Goal: Task Accomplishment & Management: Use online tool/utility

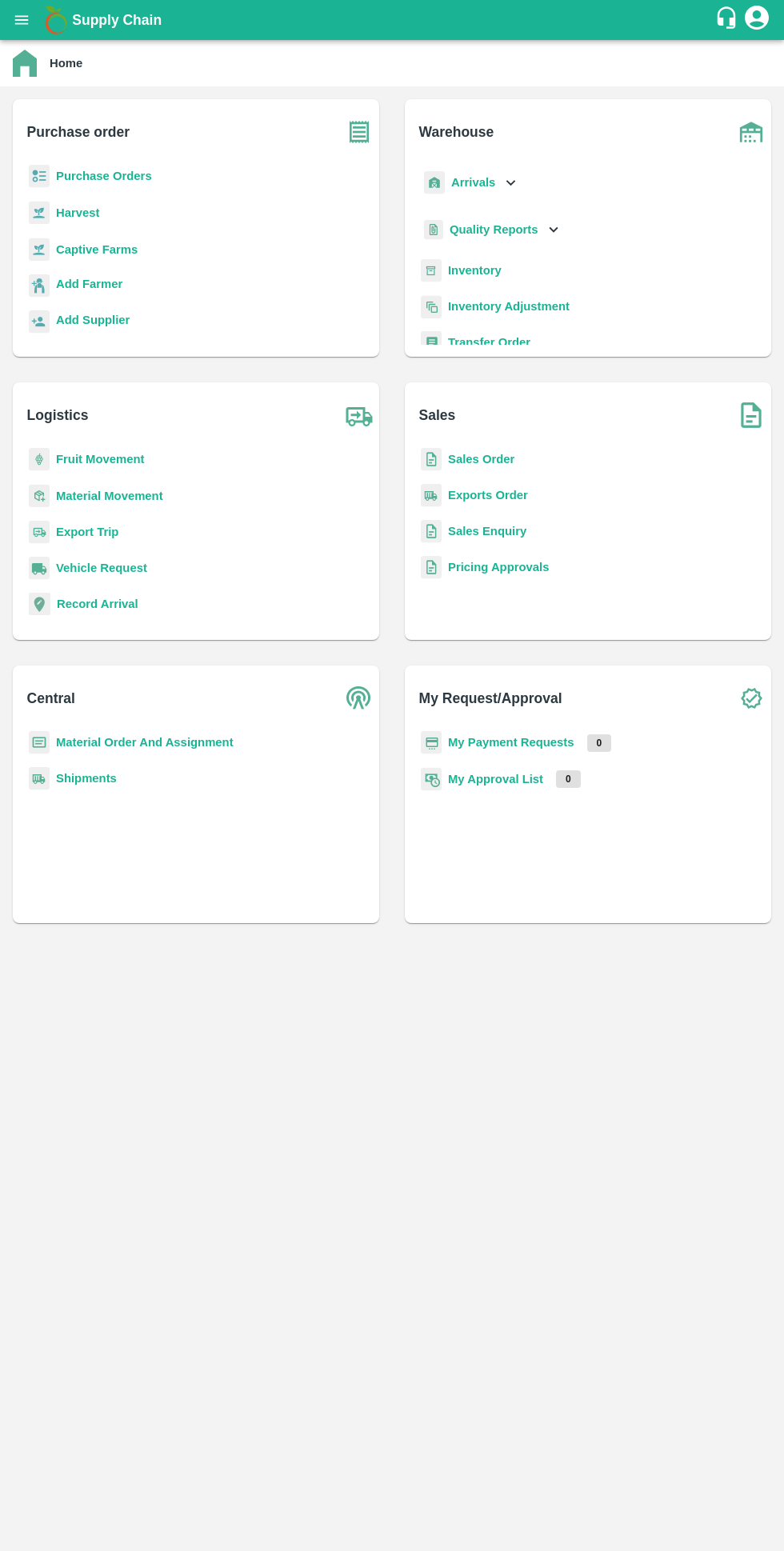
click at [81, 181] on b "Purchase Orders" at bounding box center [104, 176] width 96 height 13
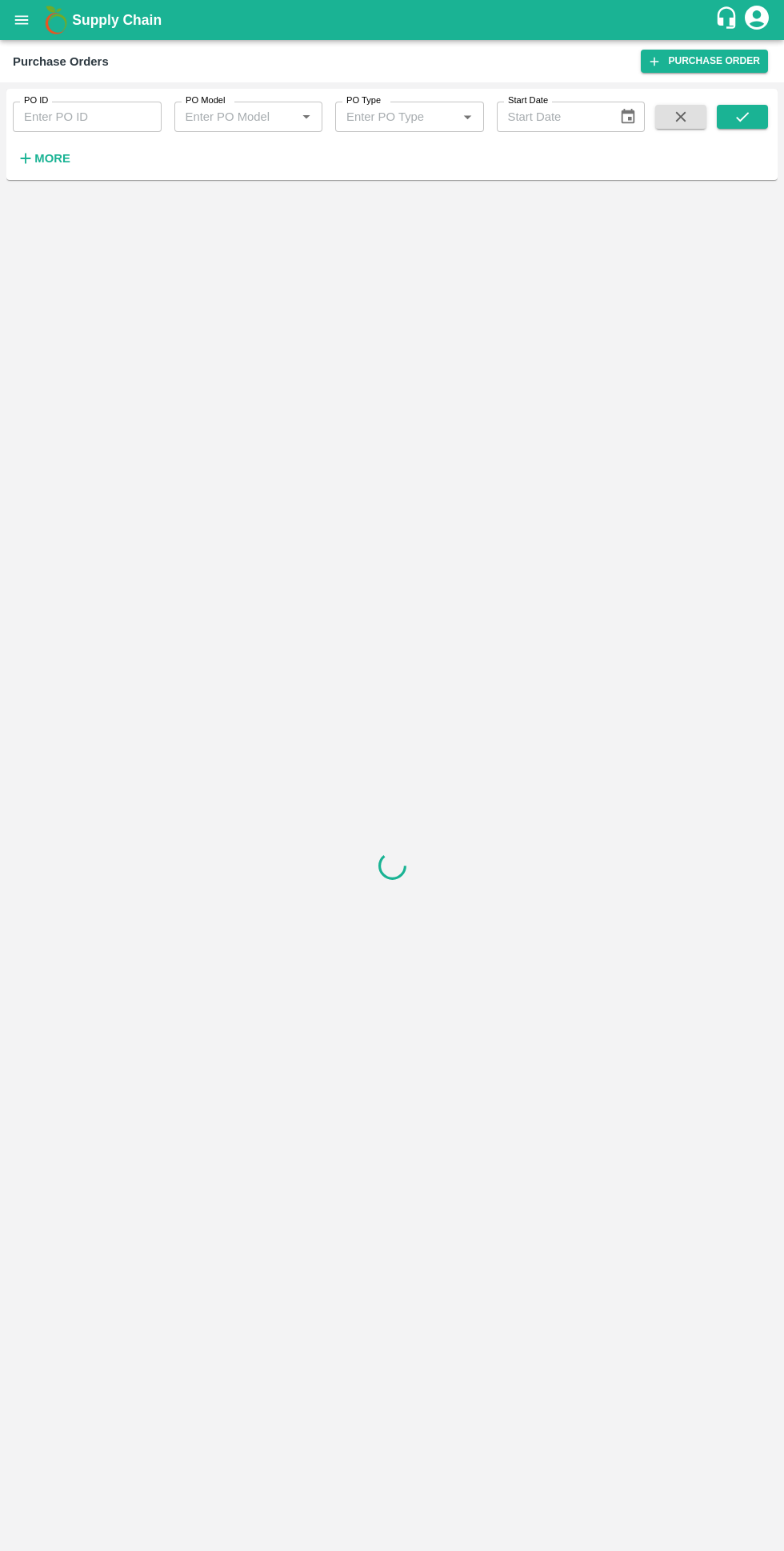
click at [51, 158] on strong "More" at bounding box center [51, 158] width 36 height 13
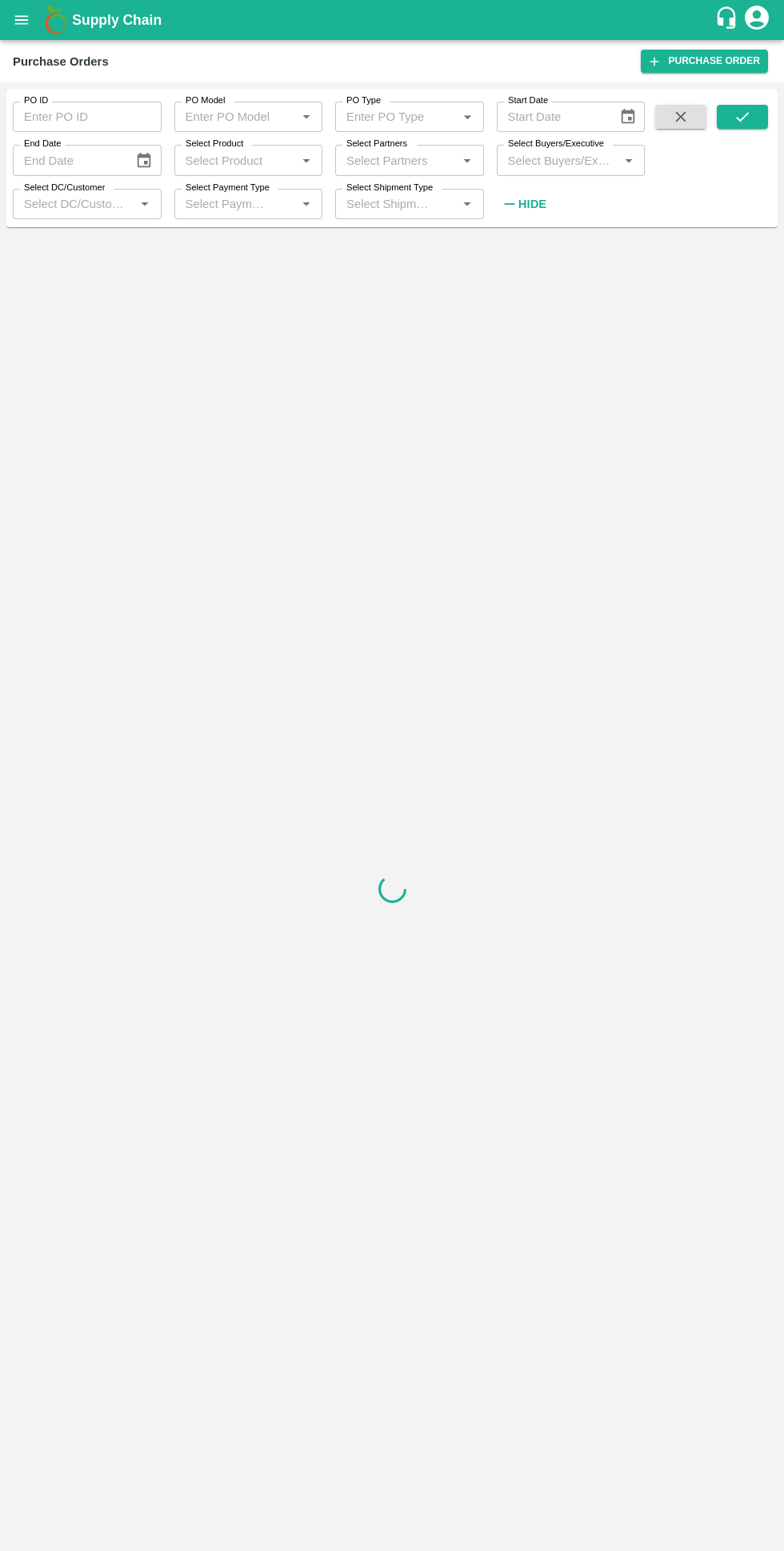
click at [539, 160] on input "Select Buyers/Executive" at bounding box center [558, 160] width 113 height 21
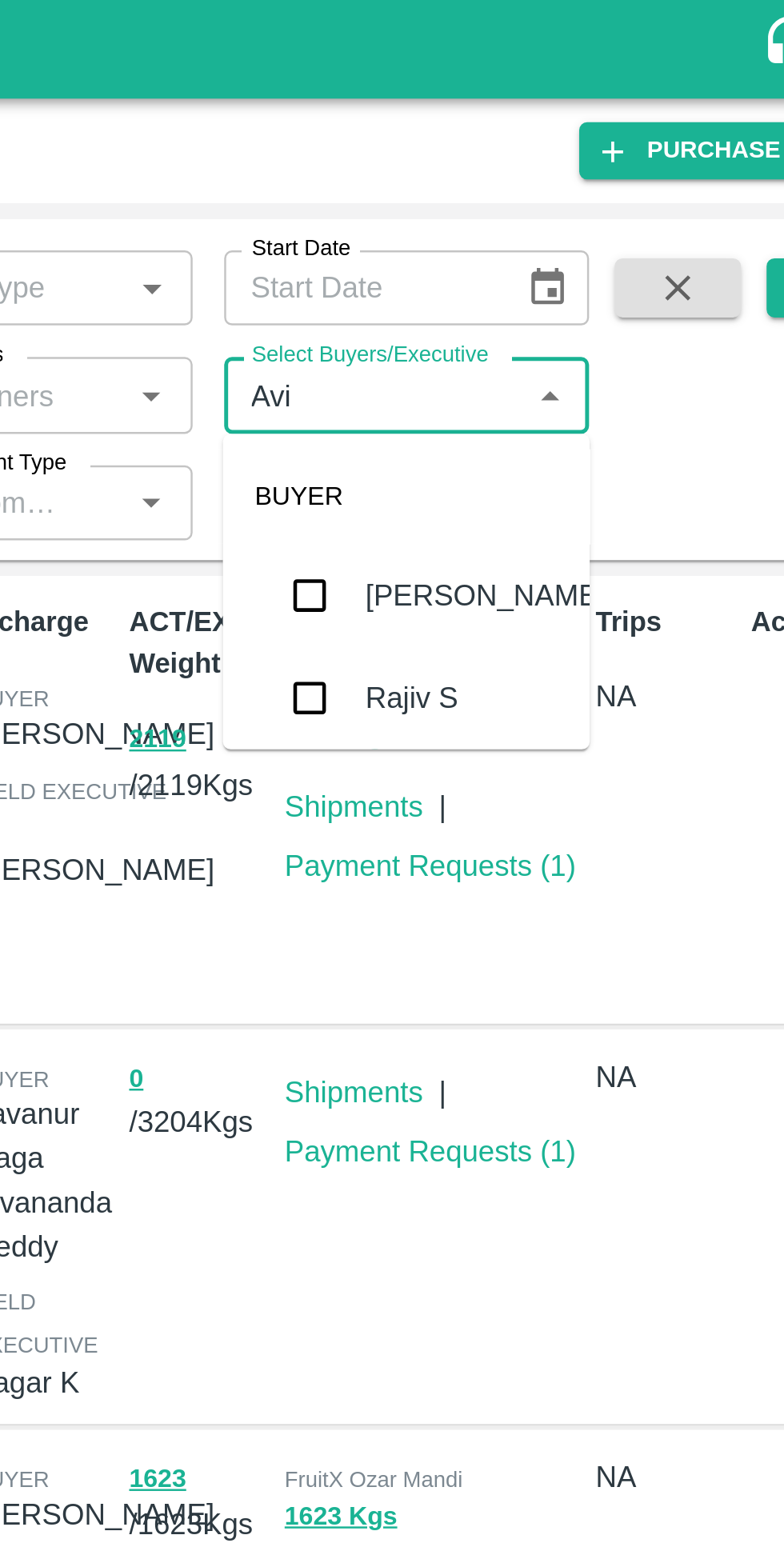
type input "Avin"
click at [535, 235] on input "checkbox" at bounding box center [530, 241] width 32 height 32
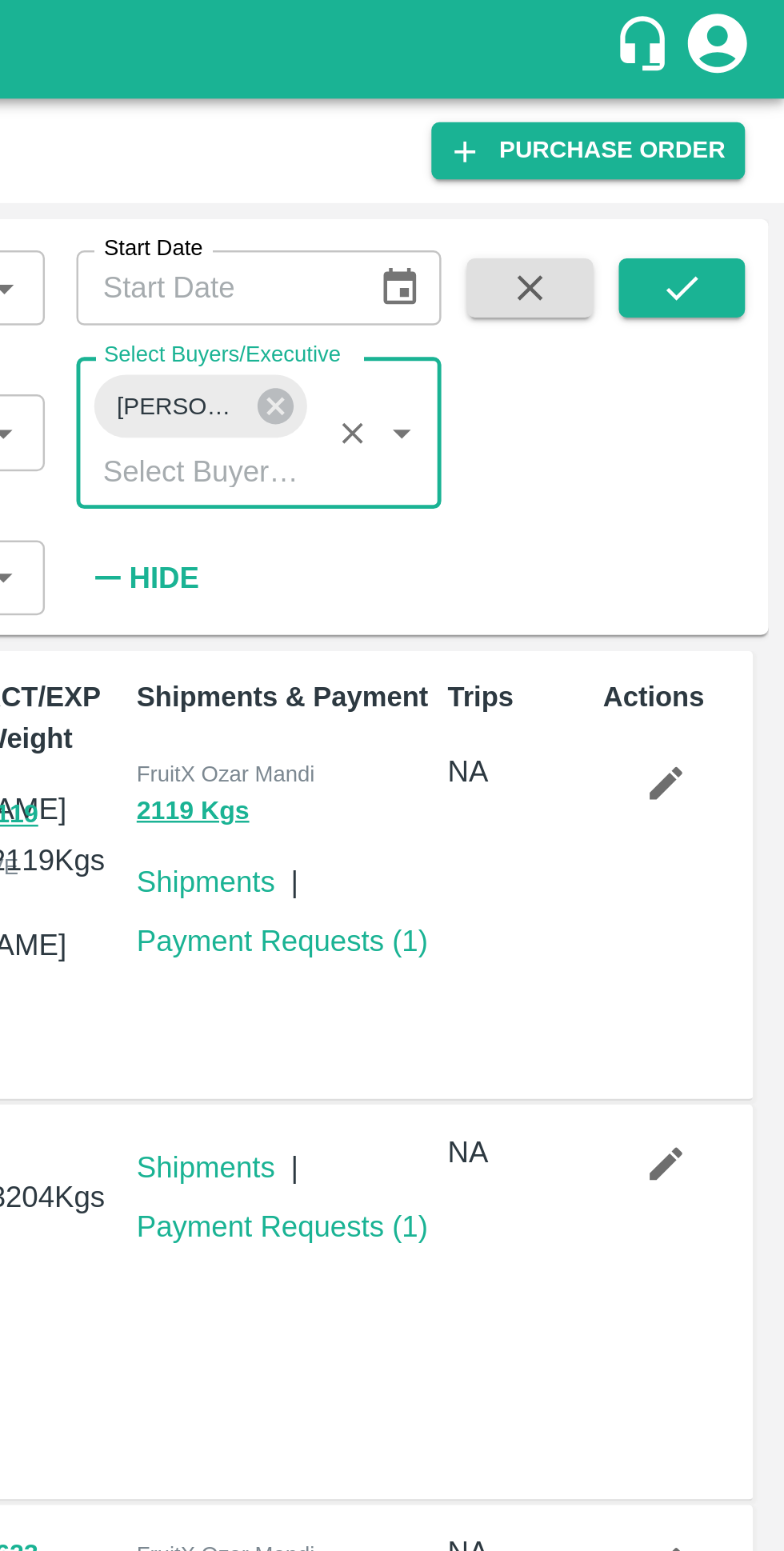
click at [738, 122] on icon "submit" at bounding box center [742, 116] width 17 height 17
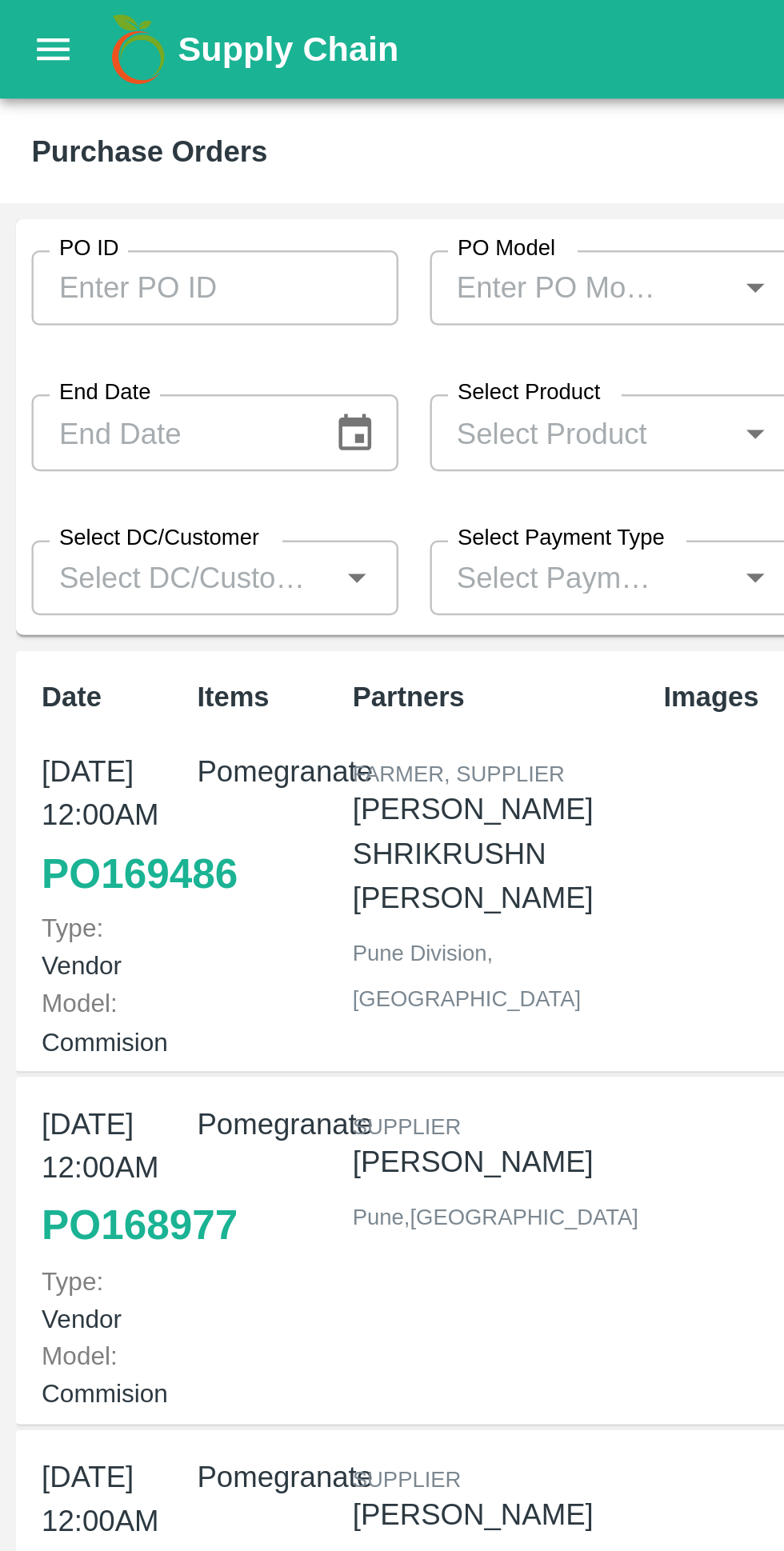
click at [22, 35] on button "open drawer" at bounding box center [21, 20] width 37 height 37
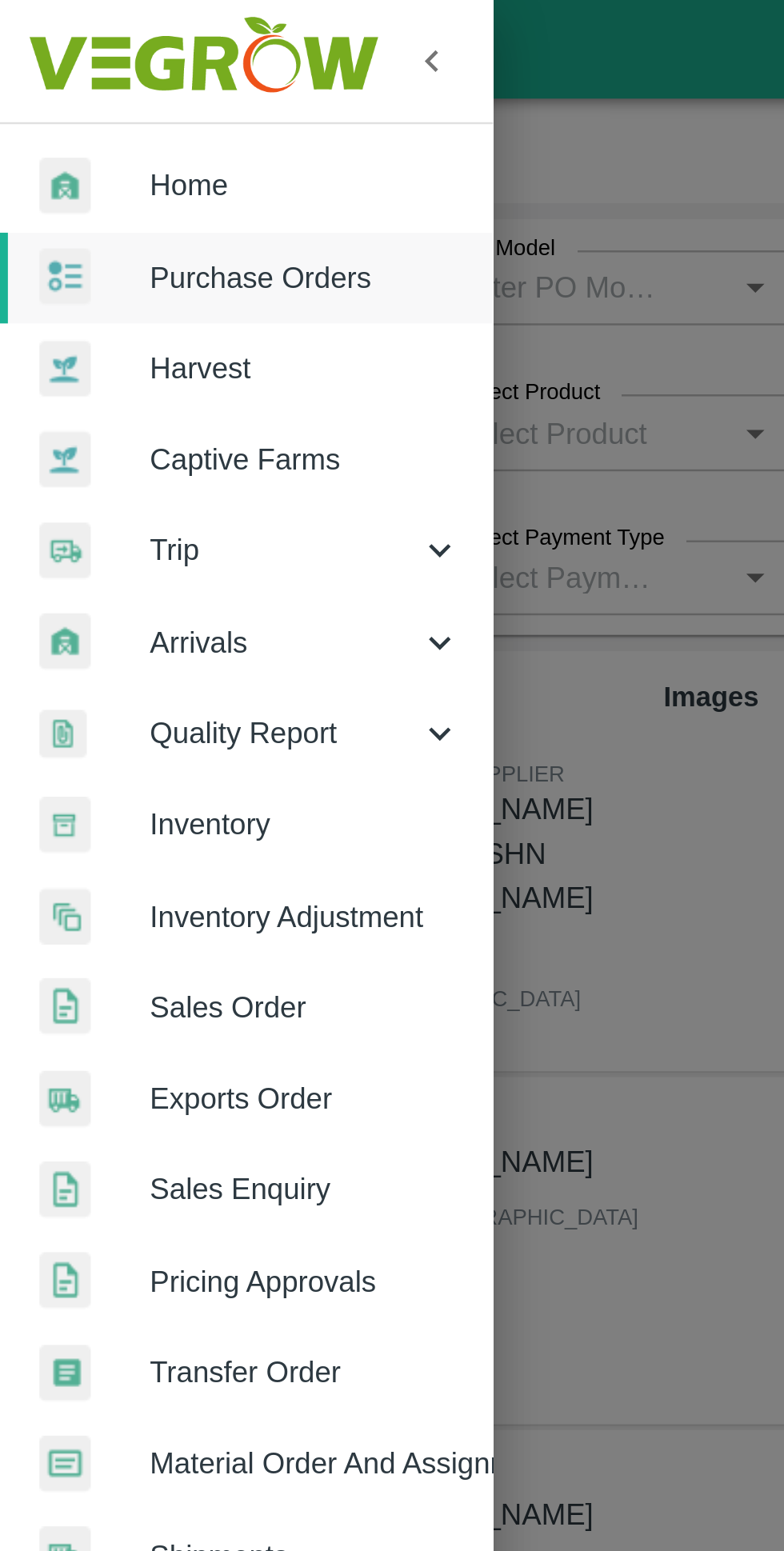
click at [62, 83] on span "Home" at bounding box center [123, 74] width 126 height 17
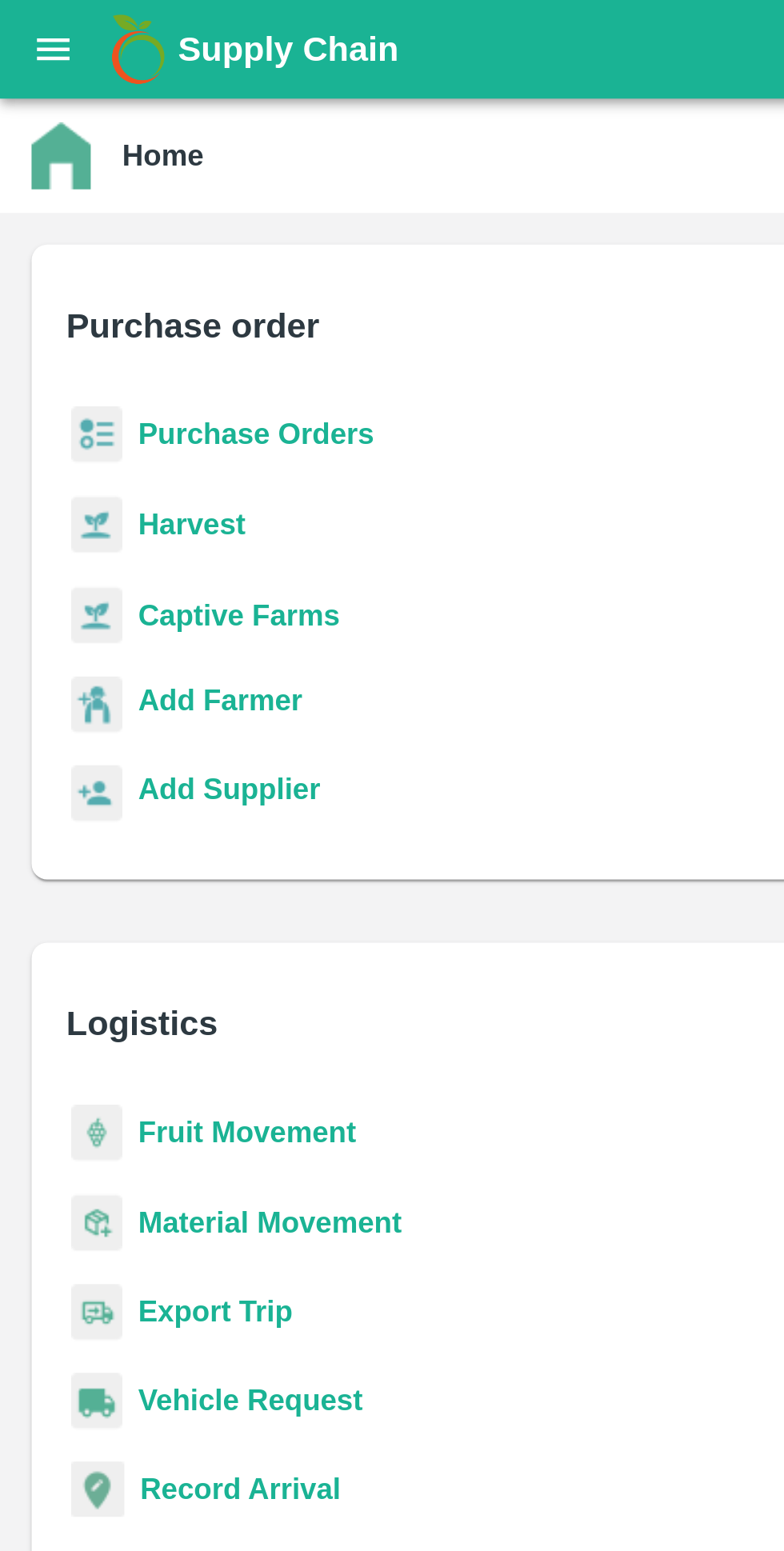
click at [68, 288] on b "Add Farmer" at bounding box center [89, 284] width 66 height 13
click at [83, 175] on b "Purchase Orders" at bounding box center [104, 176] width 96 height 13
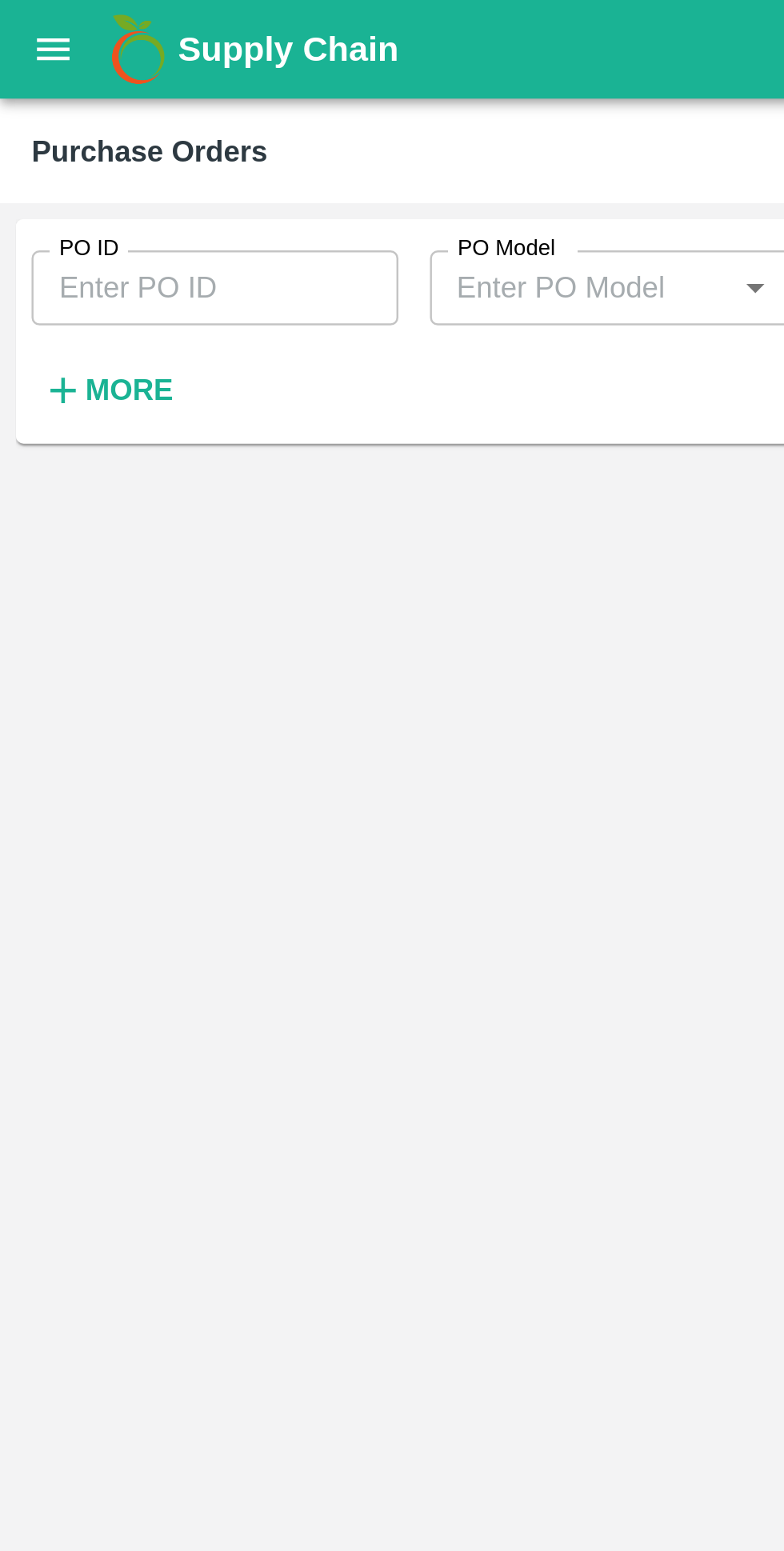
click at [47, 155] on strong "More" at bounding box center [51, 158] width 36 height 13
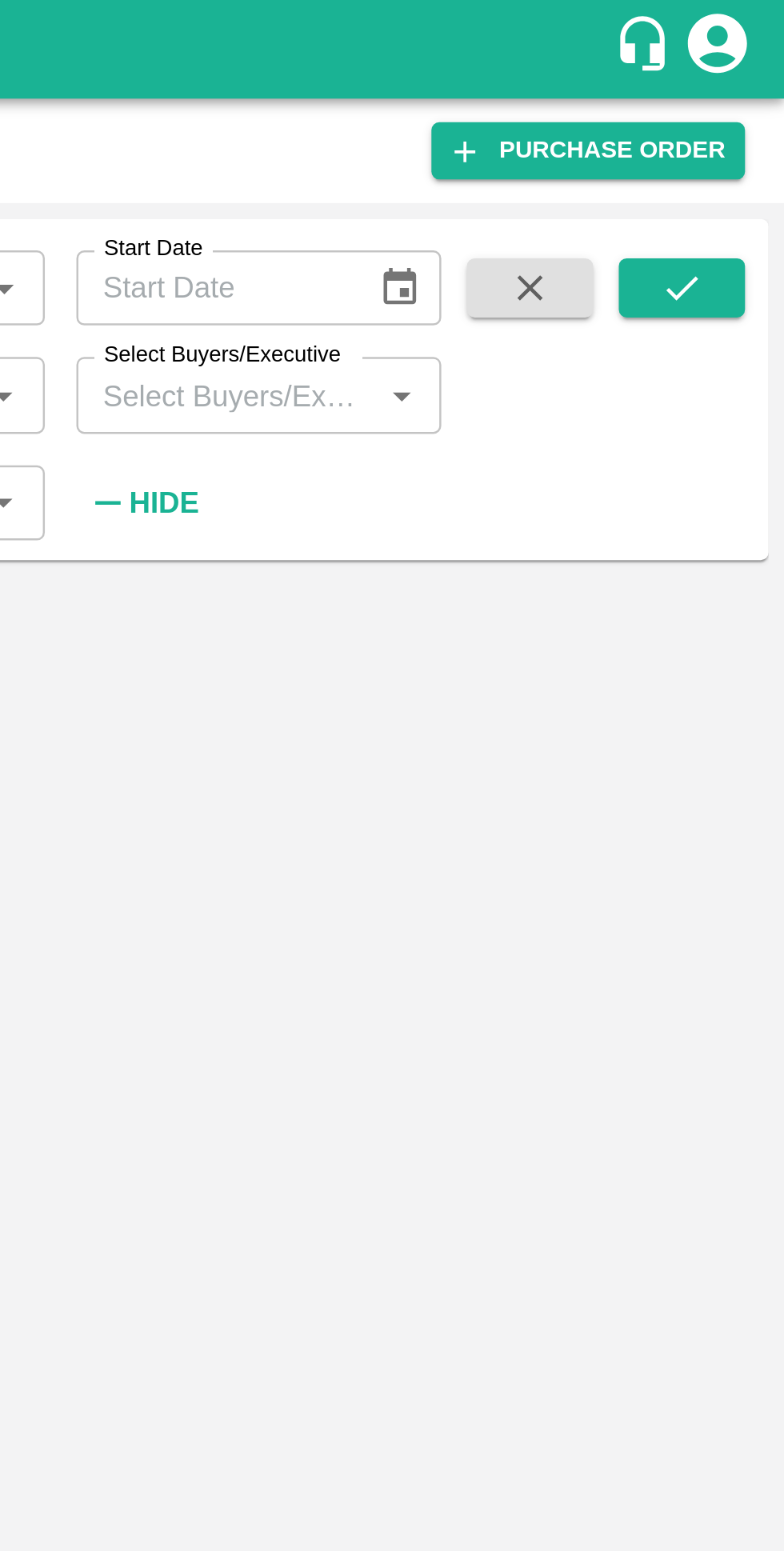
click at [542, 140] on label "Select Buyers/Executive" at bounding box center [555, 144] width 96 height 13
click at [542, 150] on input "Select Buyers/Executive" at bounding box center [558, 160] width 113 height 21
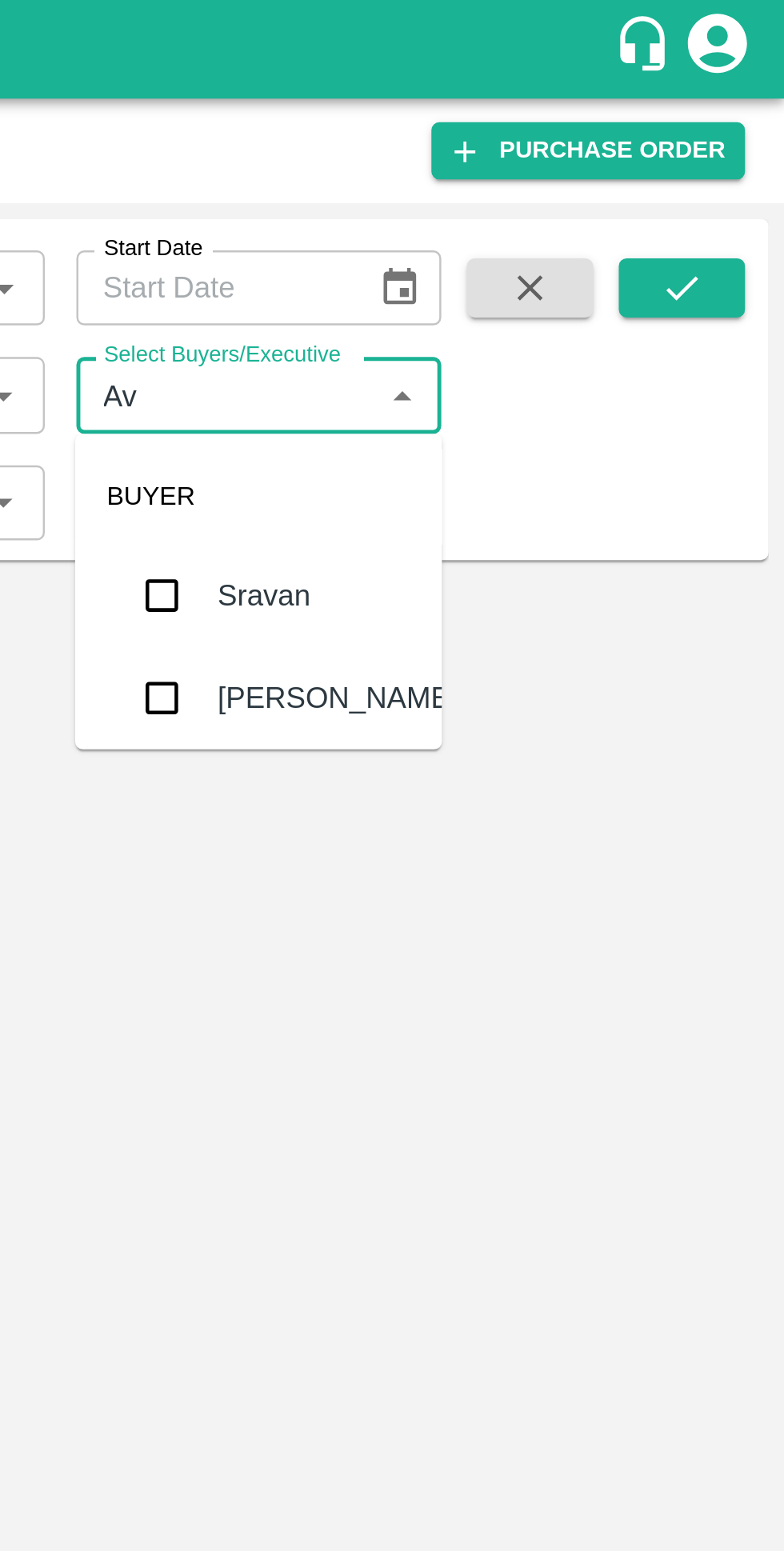
type input "Avinash"
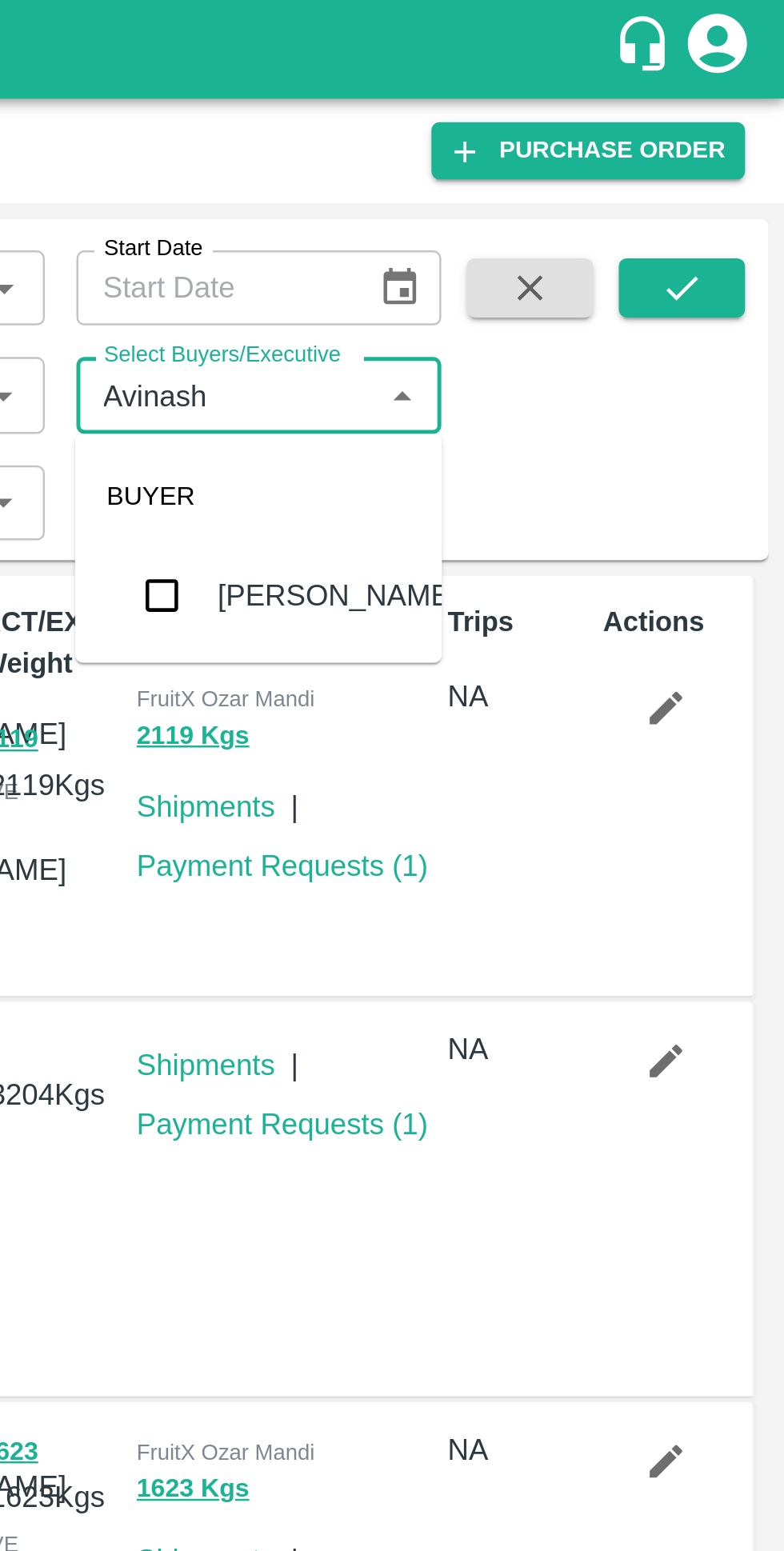
click at [528, 240] on input "checkbox" at bounding box center [530, 241] width 32 height 32
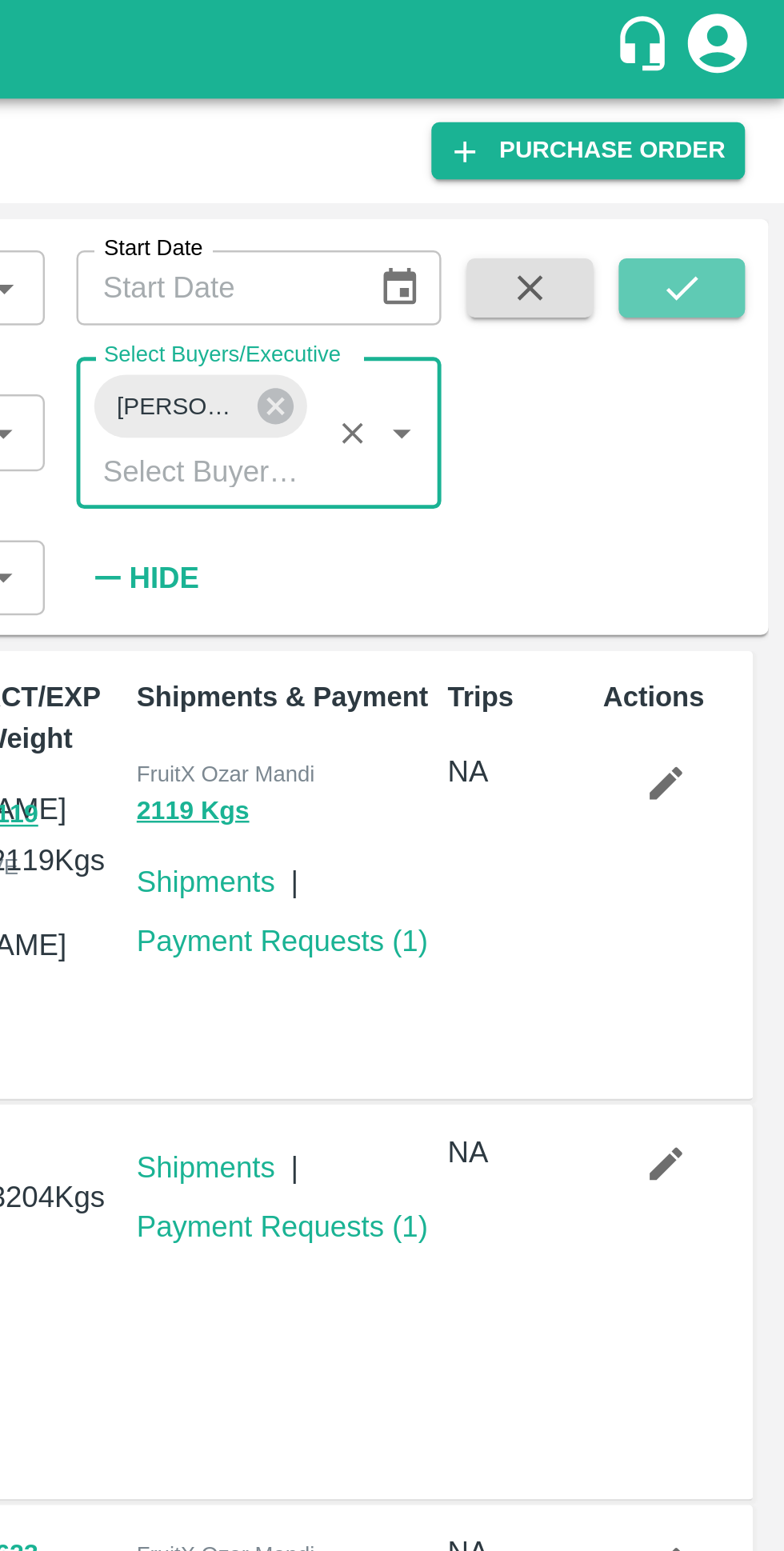
click at [742, 115] on icon "submit" at bounding box center [742, 116] width 17 height 17
